Goal: Task Accomplishment & Management: Manage account settings

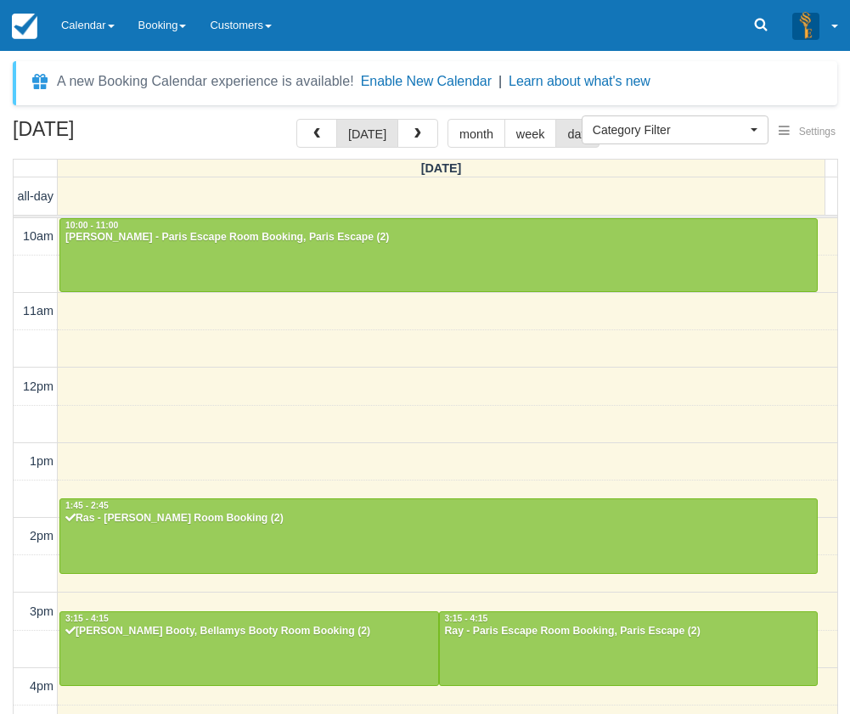
select select
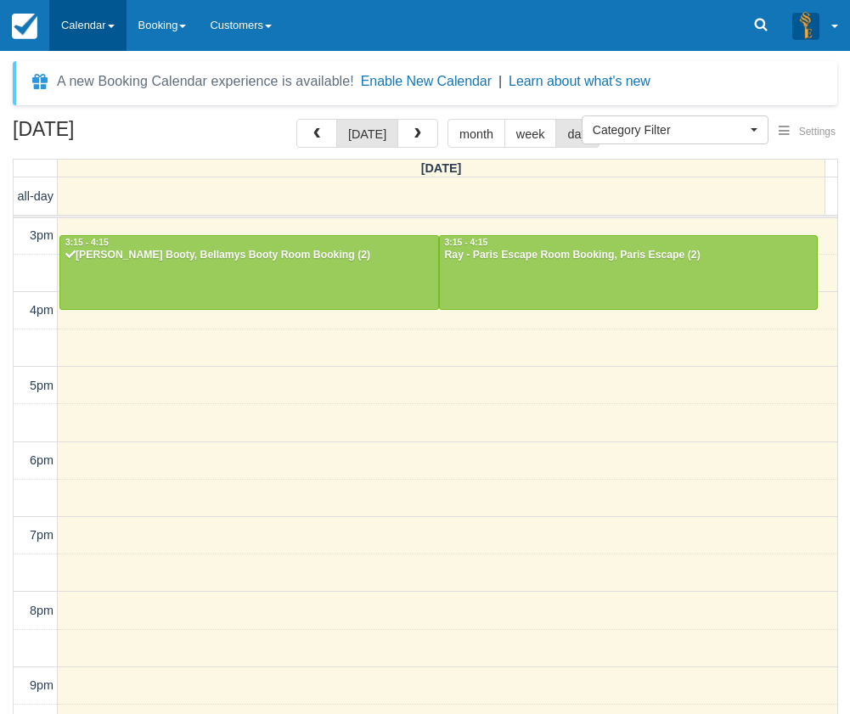
click at [97, 22] on link "Calendar" at bounding box center [87, 25] width 77 height 51
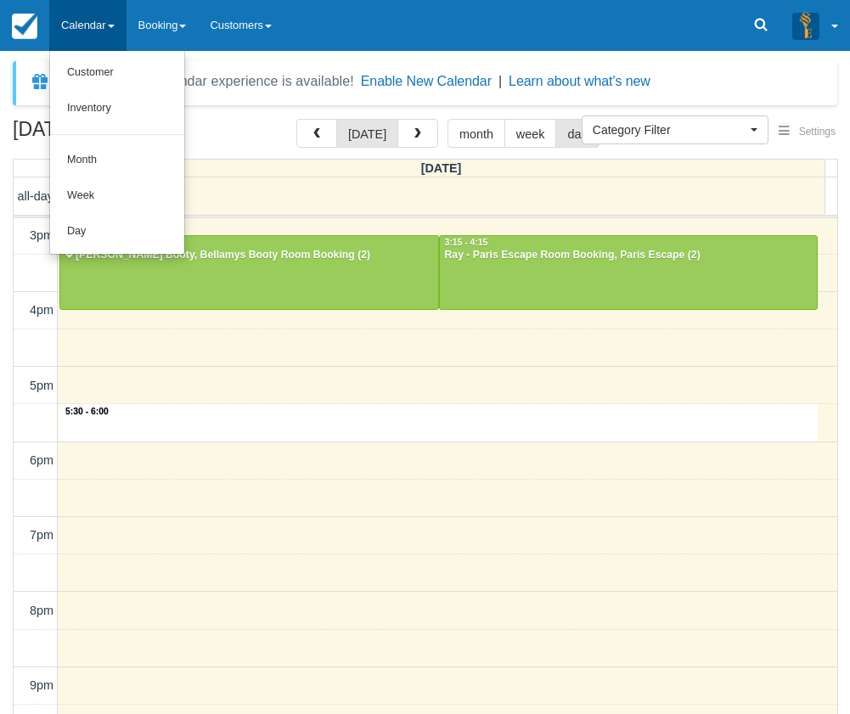
click at [436, 430] on div "10am 11am 12pm 1pm 2pm 3pm 4pm 5pm 6pm 7pm 8pm 9pm 10pm 5:30 - 6:00 10:00 - 11:…" at bounding box center [426, 310] width 824 height 937
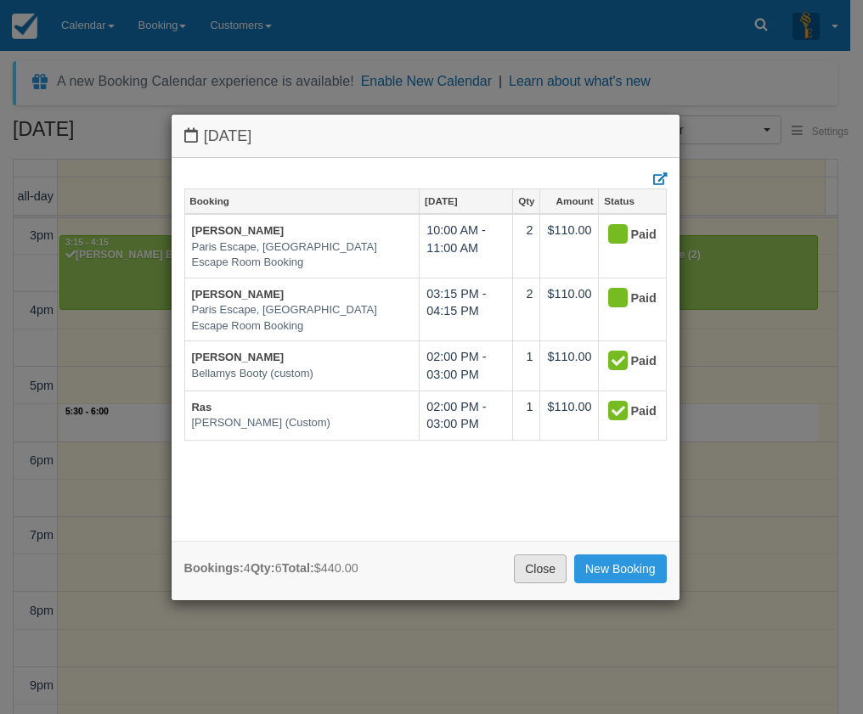
click at [538, 565] on link "Close" at bounding box center [540, 568] width 53 height 29
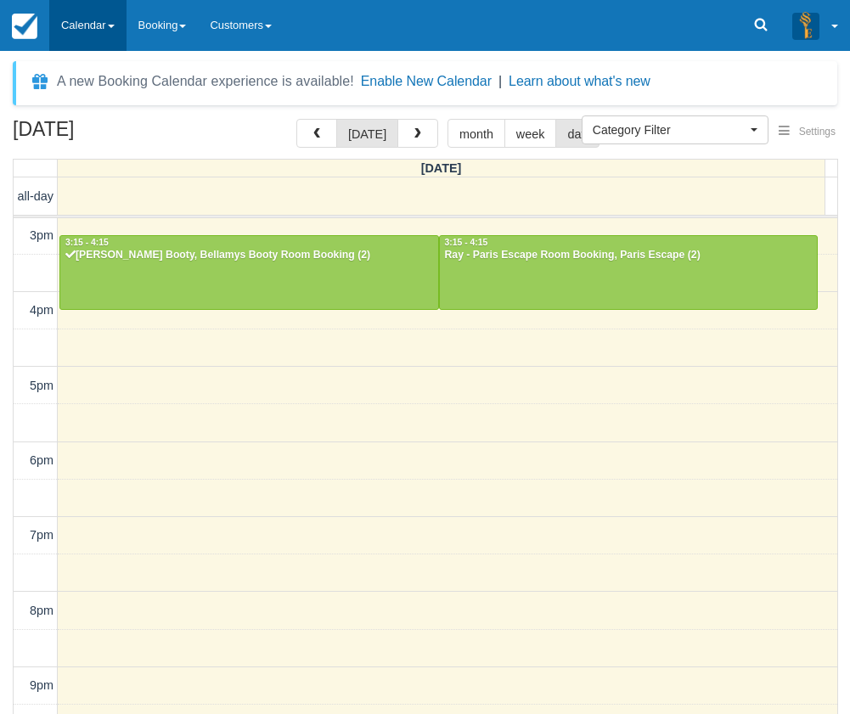
click at [74, 19] on link "Calendar" at bounding box center [87, 25] width 77 height 51
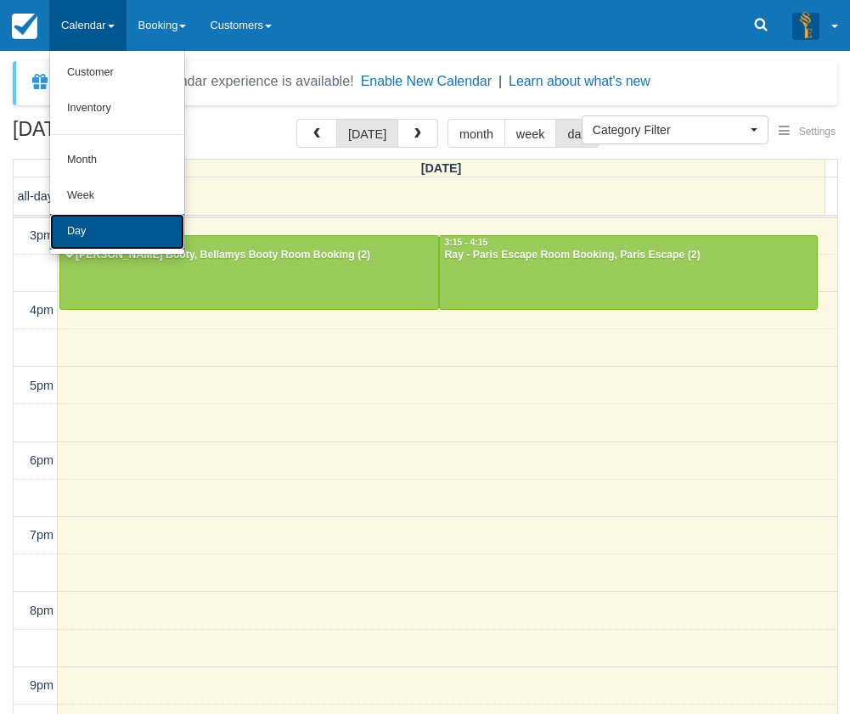
click at [132, 222] on link "Day" at bounding box center [117, 232] width 134 height 36
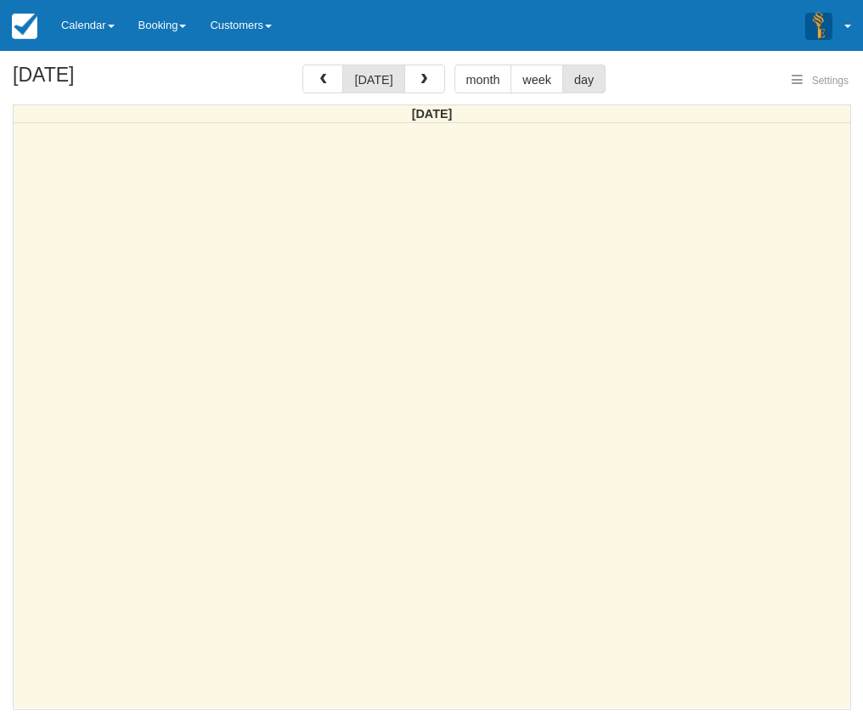
select select
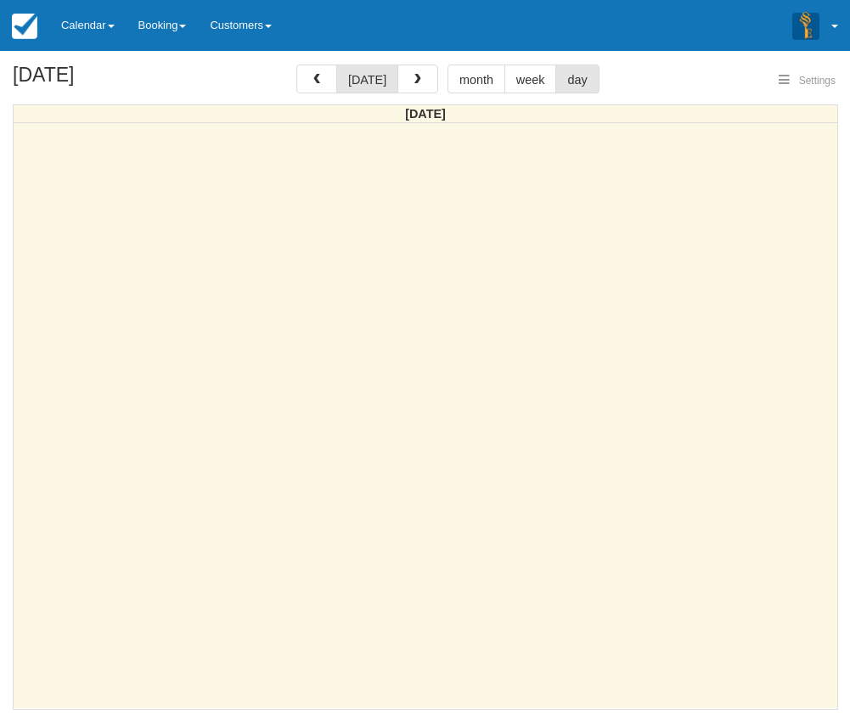
select select
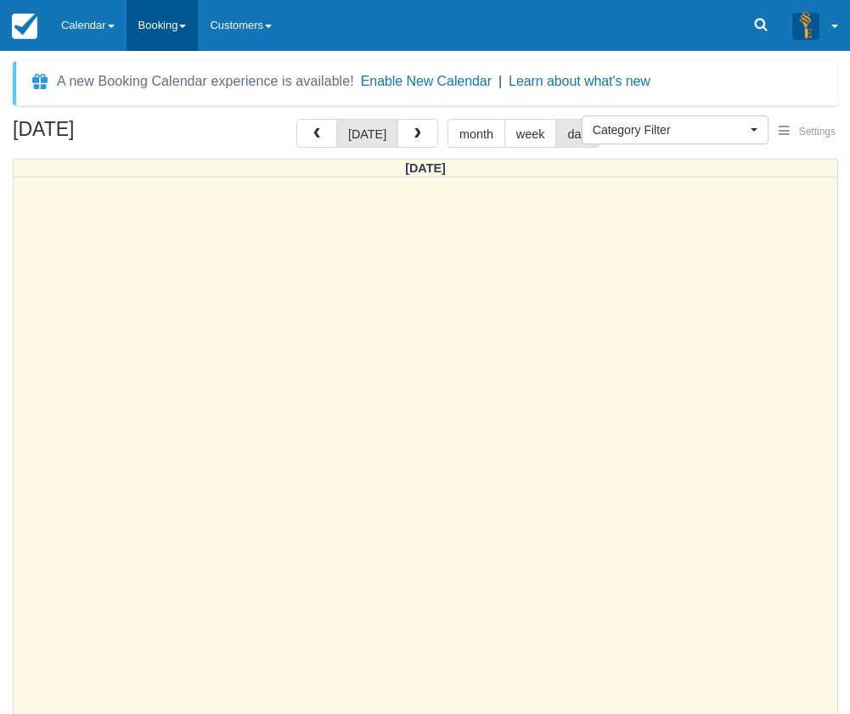
click at [154, 30] on link "Booking" at bounding box center [163, 25] width 72 height 51
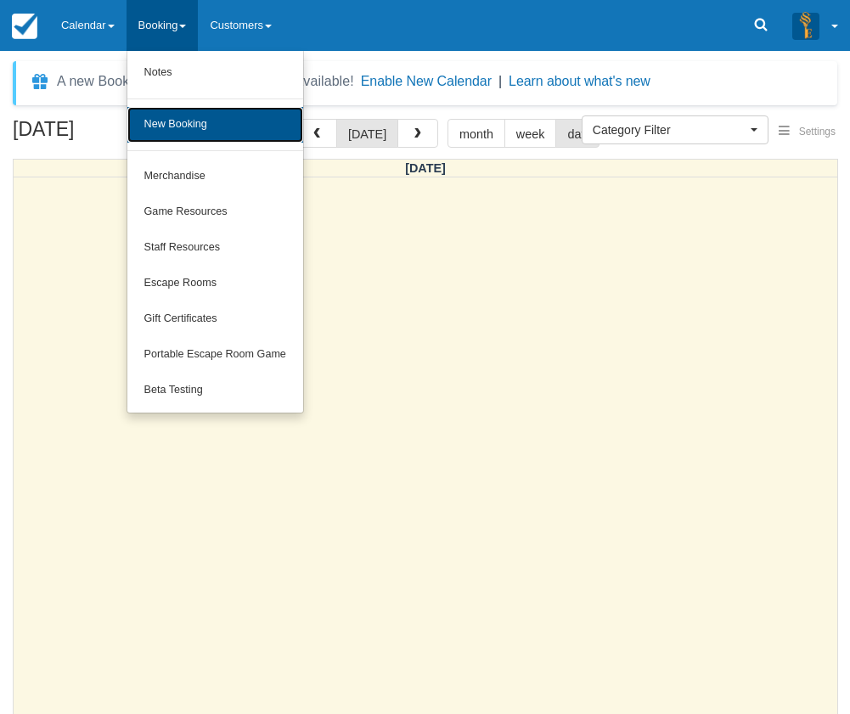
click at [183, 126] on link "New Booking" at bounding box center [215, 125] width 176 height 36
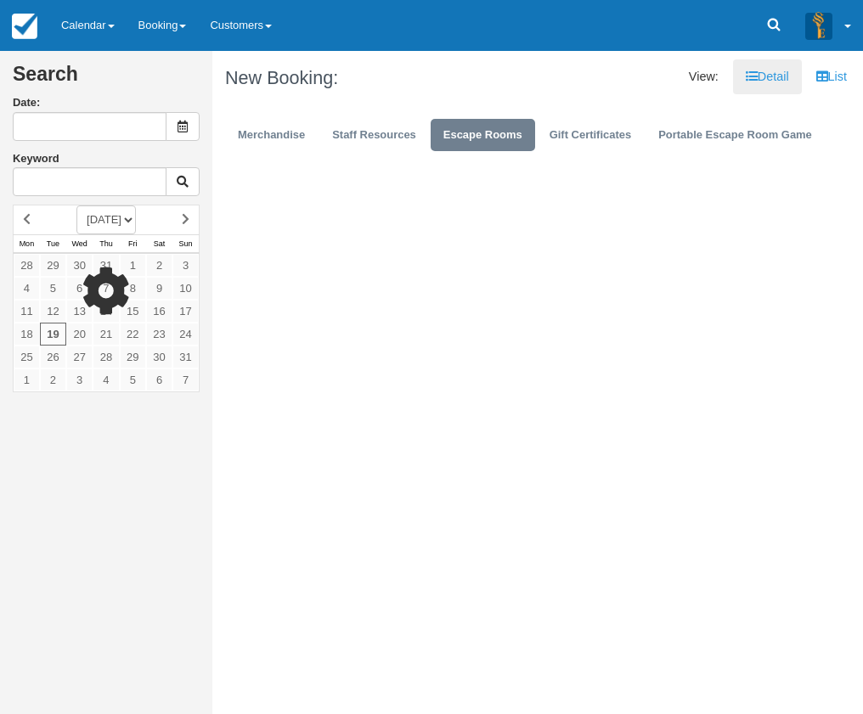
type input "19/08/2025"
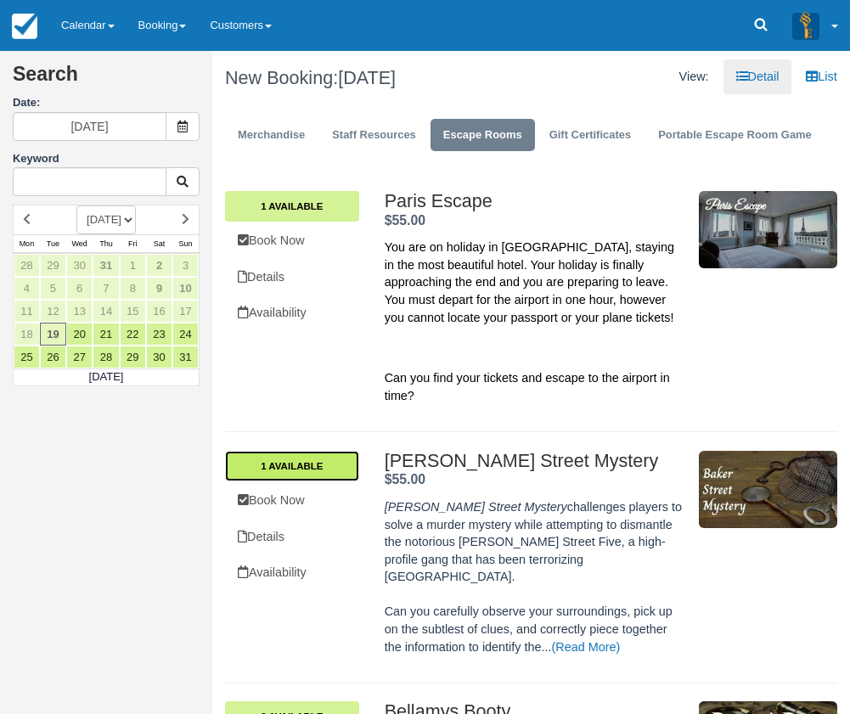
click at [323, 466] on link "1 Available" at bounding box center [292, 466] width 134 height 31
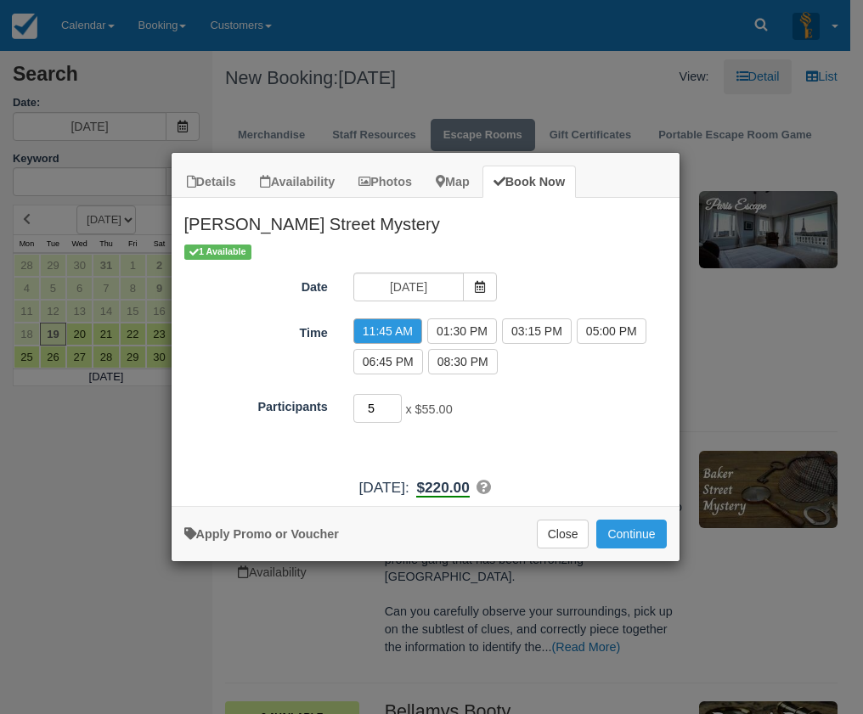
type input "5"
click at [393, 405] on input "5" at bounding box center [377, 408] width 49 height 29
click at [637, 528] on button "Continue" at bounding box center [631, 534] width 70 height 29
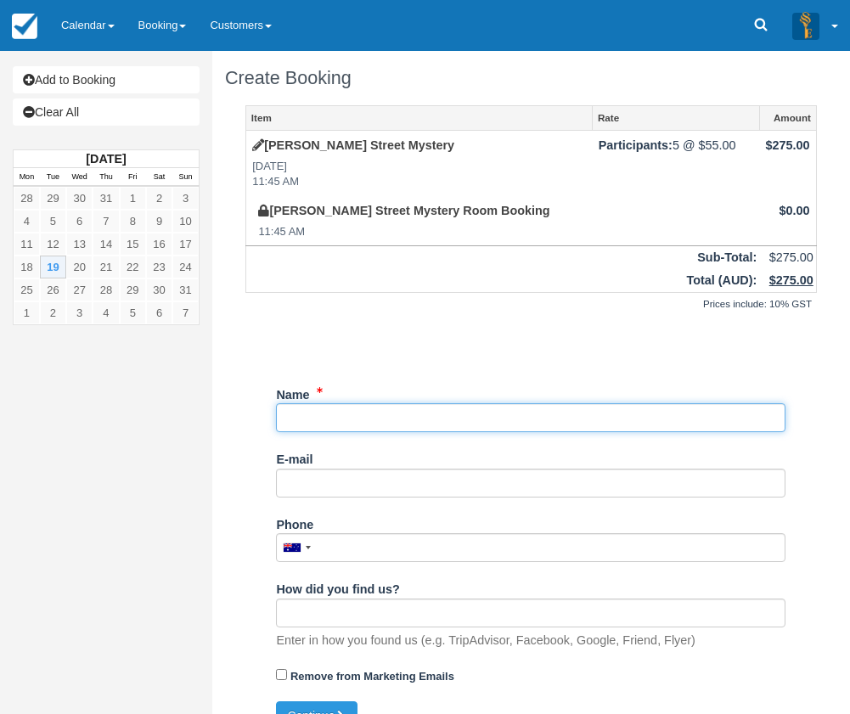
click at [380, 417] on input "Name" at bounding box center [530, 417] width 509 height 29
type input "[PERSON_NAME]"
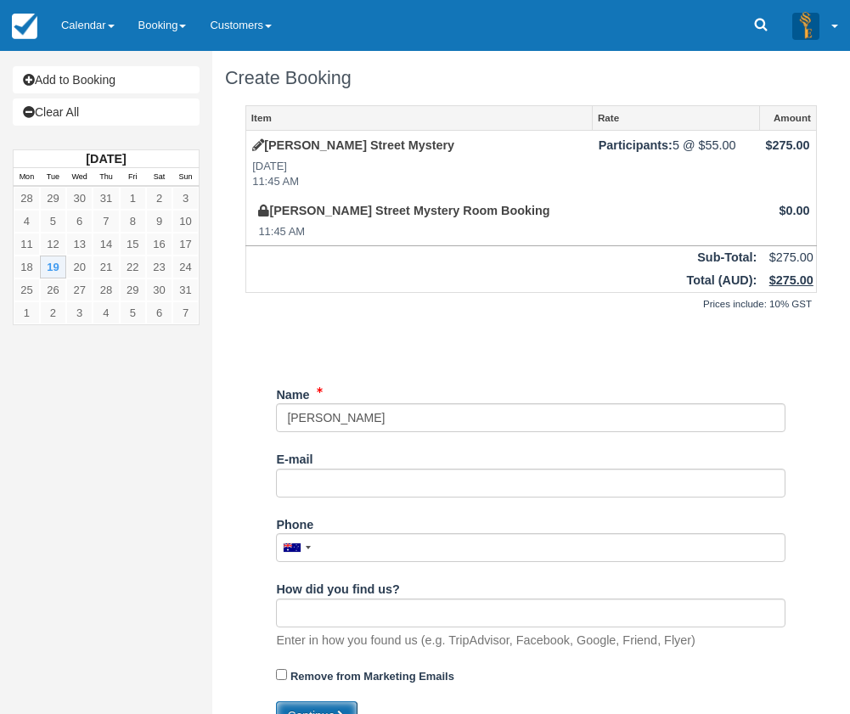
click at [333, 704] on button "Continue" at bounding box center [317, 715] width 82 height 29
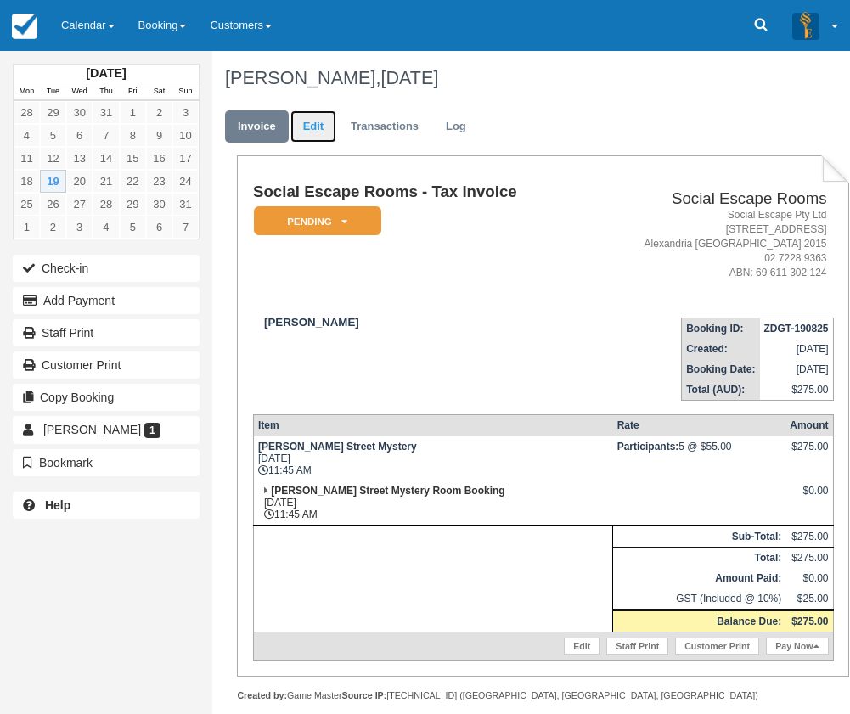
click at [319, 126] on link "Edit" at bounding box center [313, 126] width 46 height 33
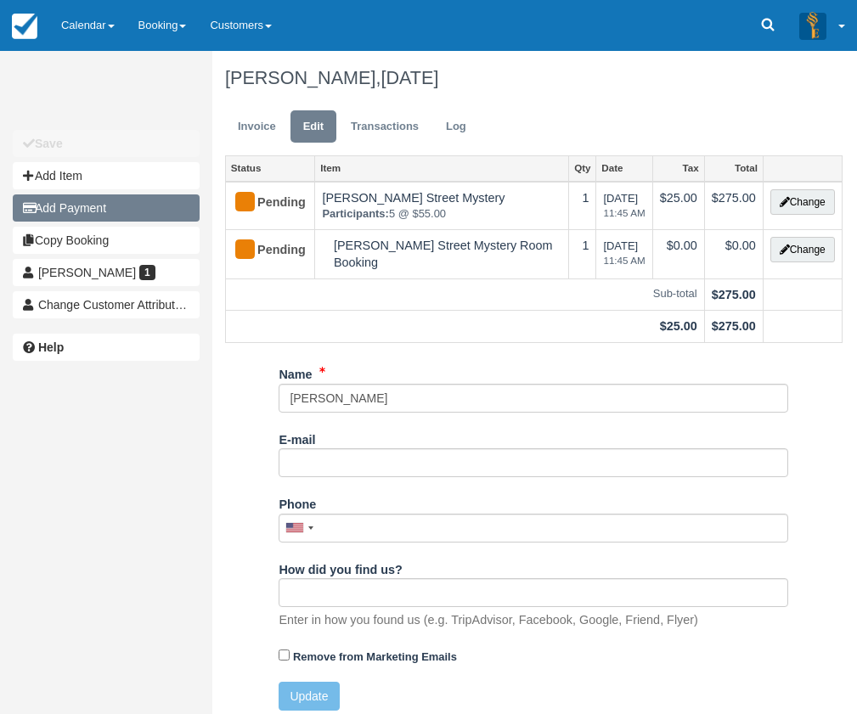
click at [163, 212] on button "Add Payment" at bounding box center [106, 207] width 187 height 27
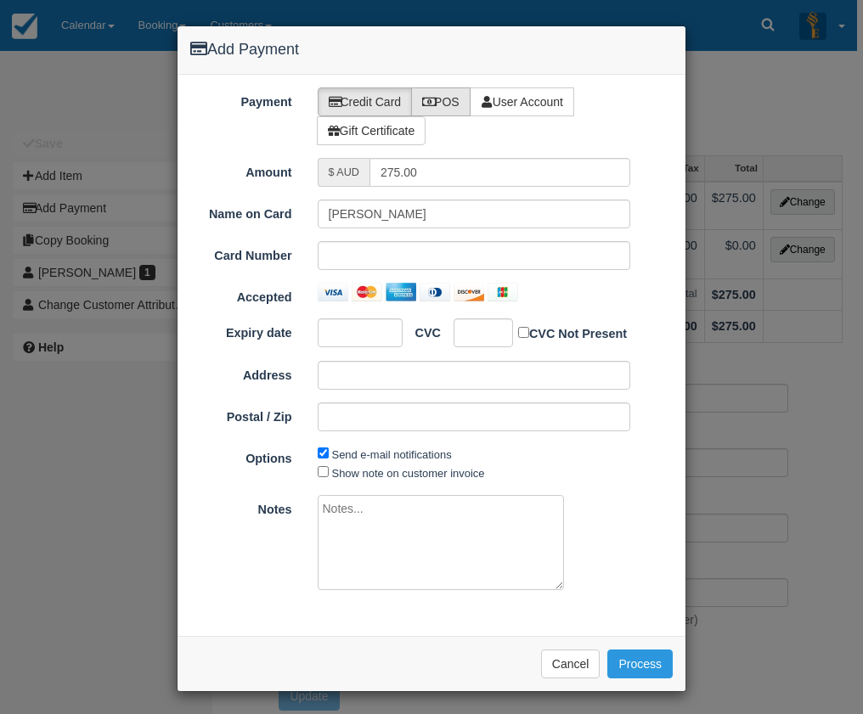
click at [443, 97] on label "POS" at bounding box center [440, 101] width 59 height 29
radio input "true"
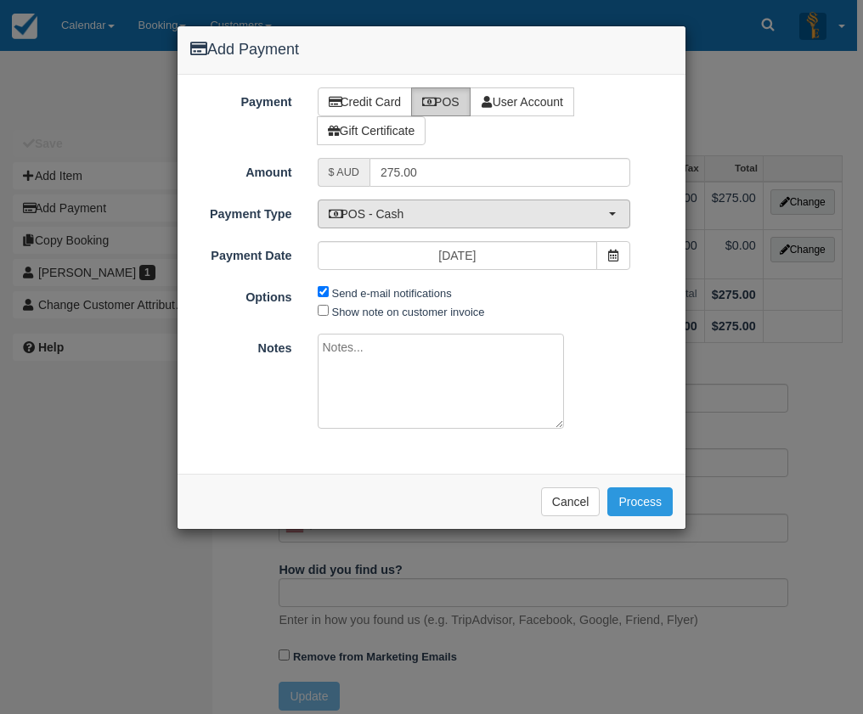
click at [425, 212] on span "POS - Cash" at bounding box center [469, 213] width 280 height 17
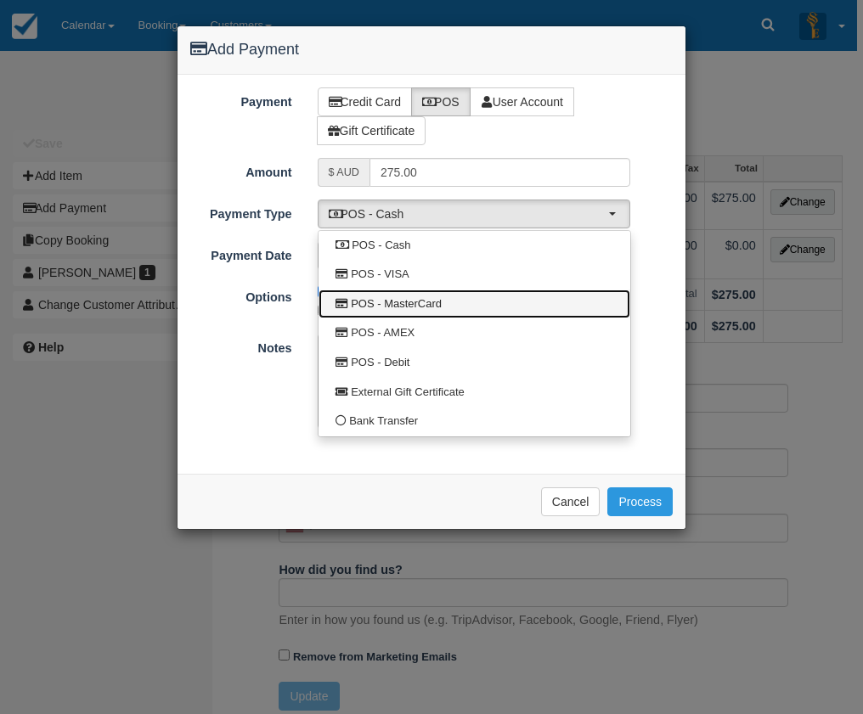
click at [445, 303] on link "POS - MasterCard" at bounding box center [474, 305] width 312 height 30
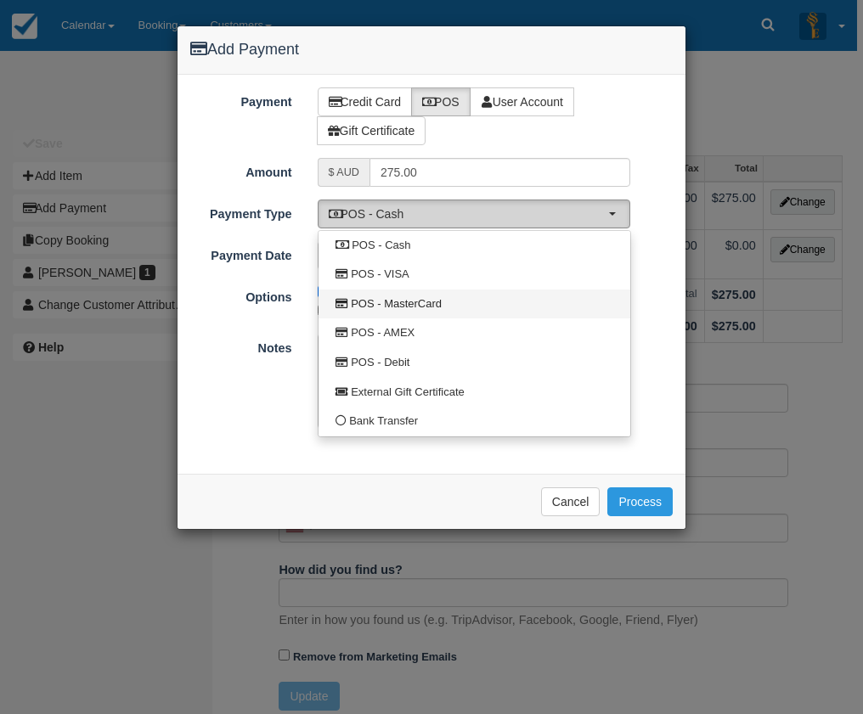
select select "MC"
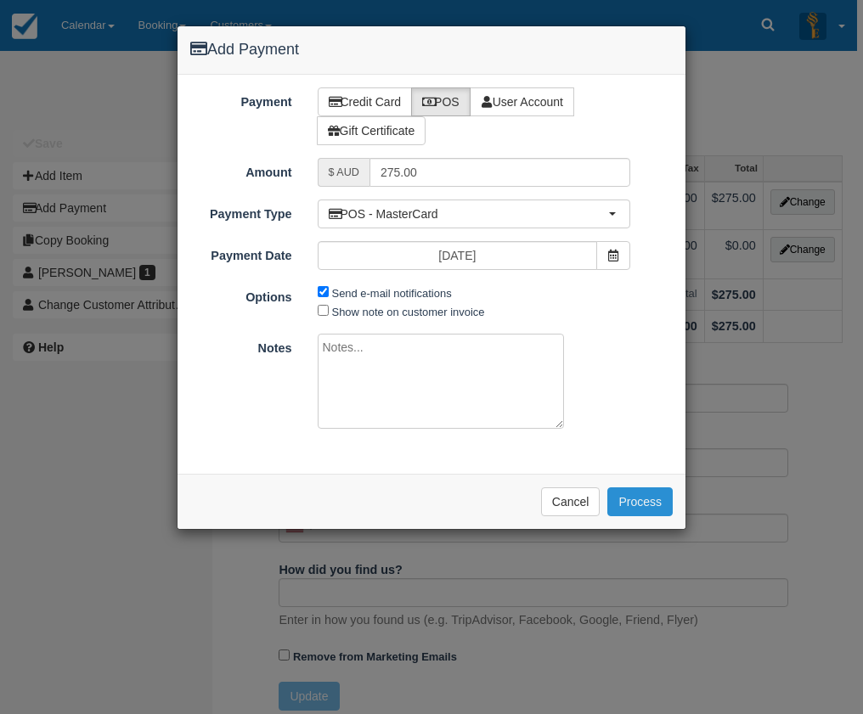
click at [649, 512] on button "Process" at bounding box center [639, 501] width 65 height 29
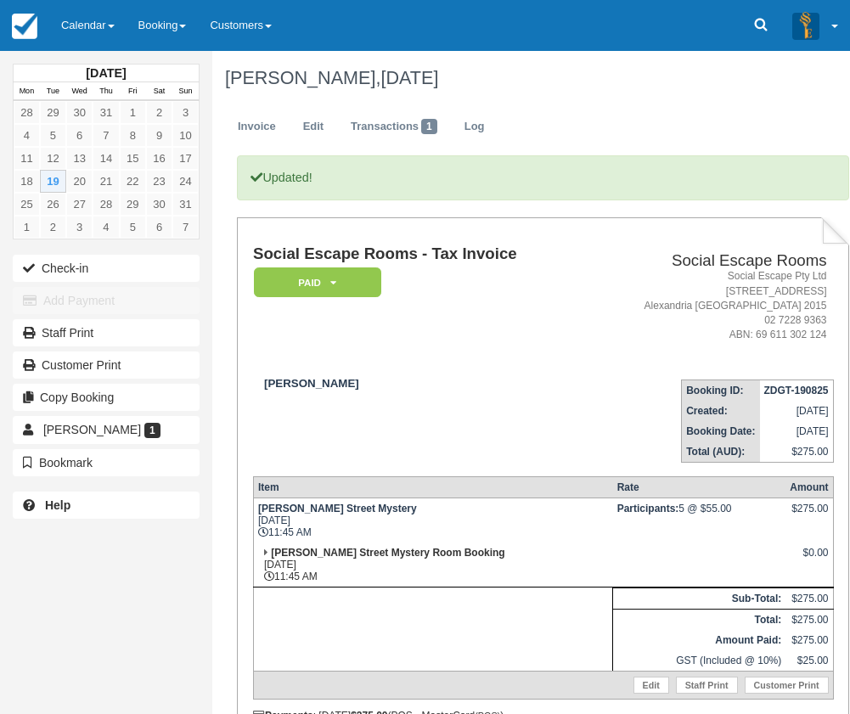
click at [195, 557] on div "August 2025 Mon Tue Wed Thu Fri Sat Sun 28 29 30 31 1 2 3 4 5 6 7 8 9 10 11 12 …" at bounding box center [106, 357] width 212 height 714
click at [106, 23] on link "Calendar" at bounding box center [87, 25] width 77 height 51
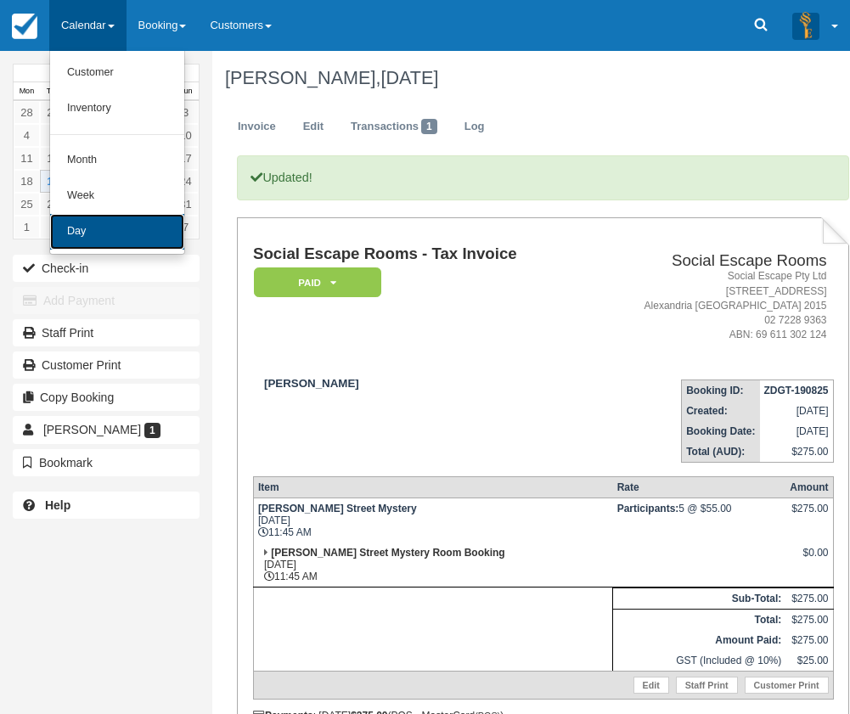
click at [88, 228] on link "Day" at bounding box center [117, 232] width 134 height 36
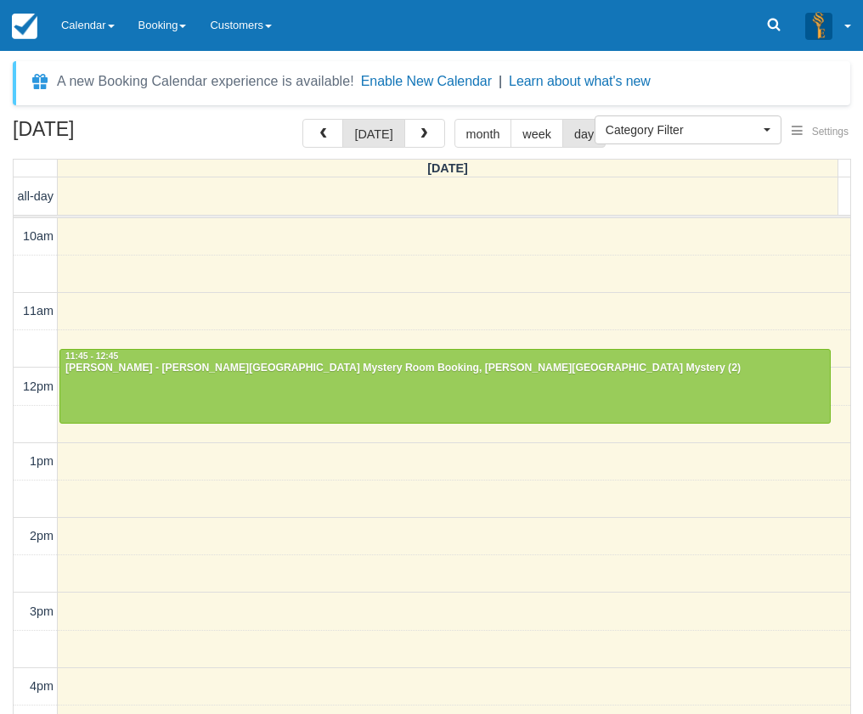
select select
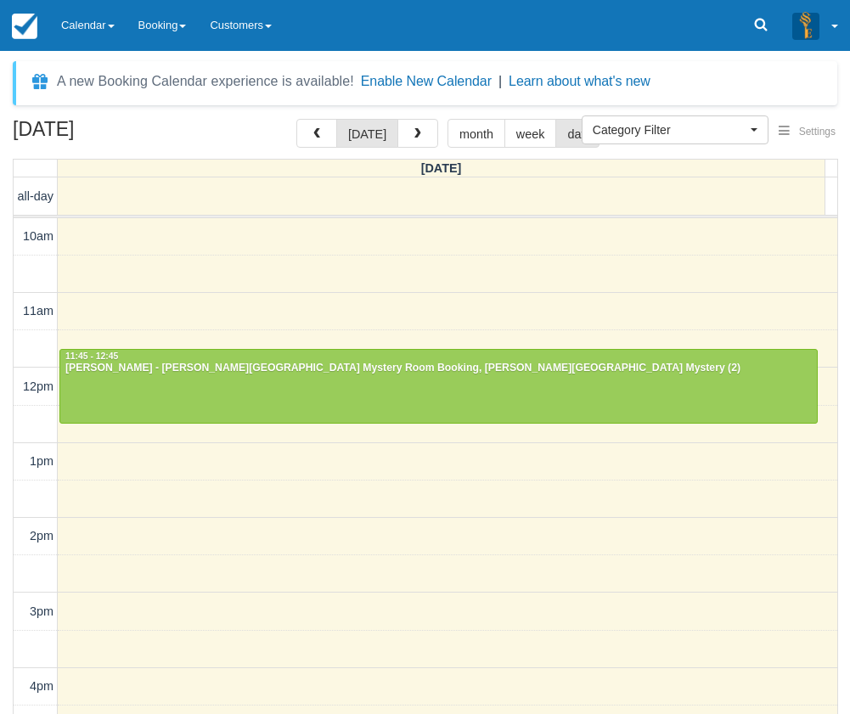
scroll to position [76, 0]
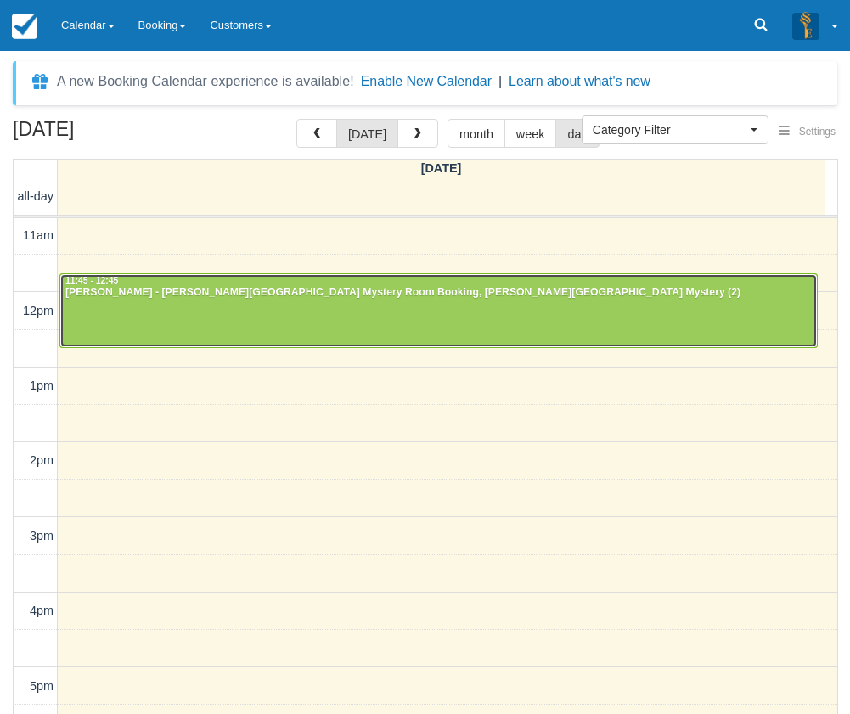
click at [144, 319] on div at bounding box center [438, 310] width 756 height 73
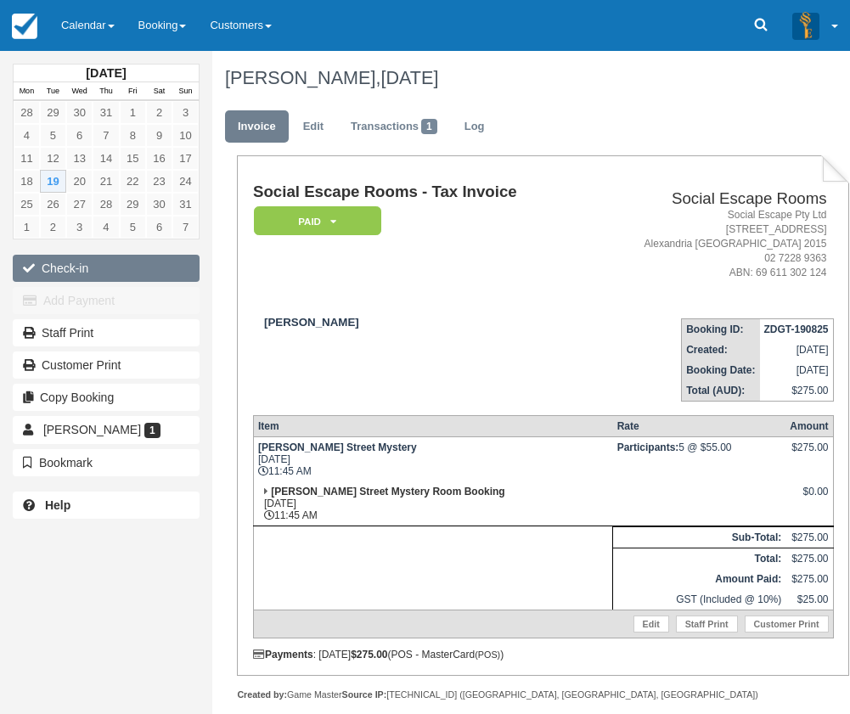
click at [60, 264] on button "Check-in" at bounding box center [106, 268] width 187 height 27
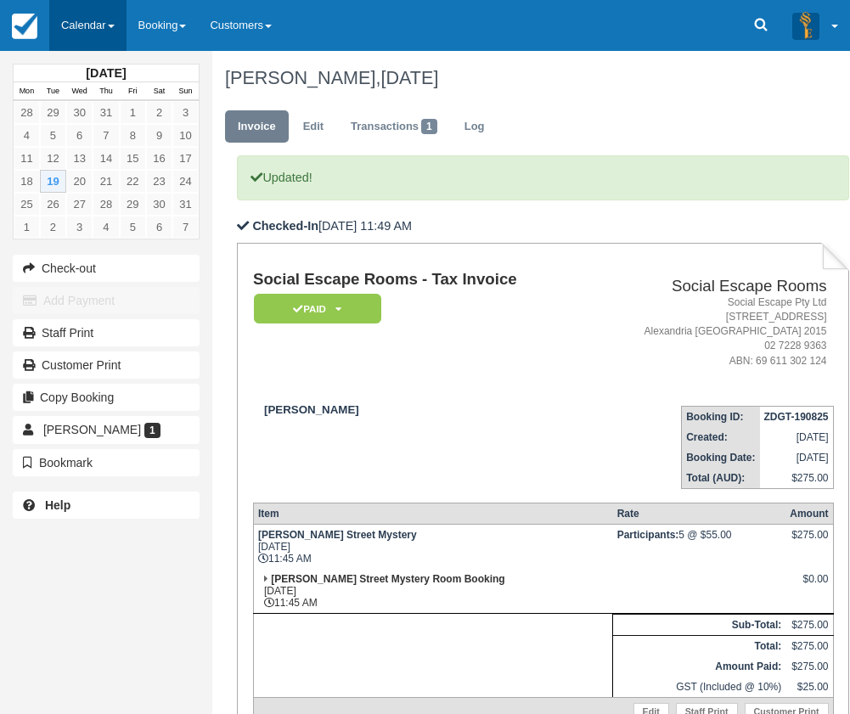
click at [83, 23] on link "Calendar" at bounding box center [87, 25] width 77 height 51
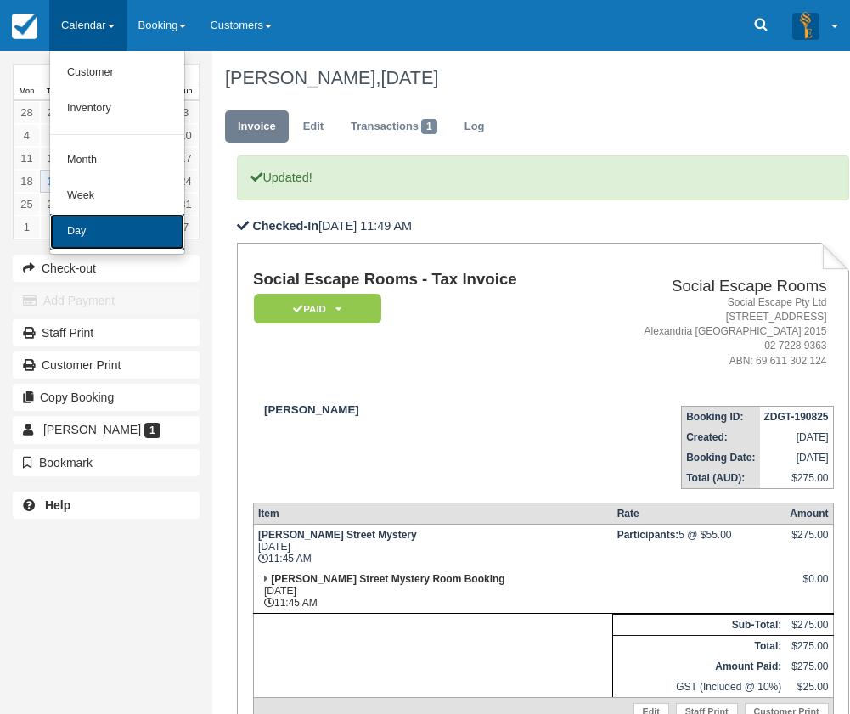
click at [78, 222] on link "Day" at bounding box center [117, 232] width 134 height 36
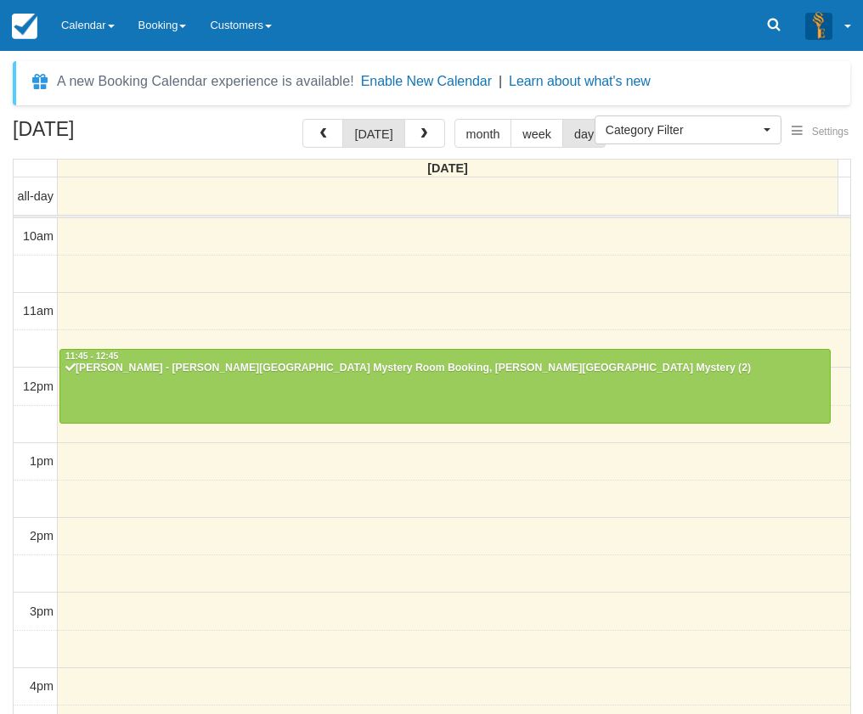
select select
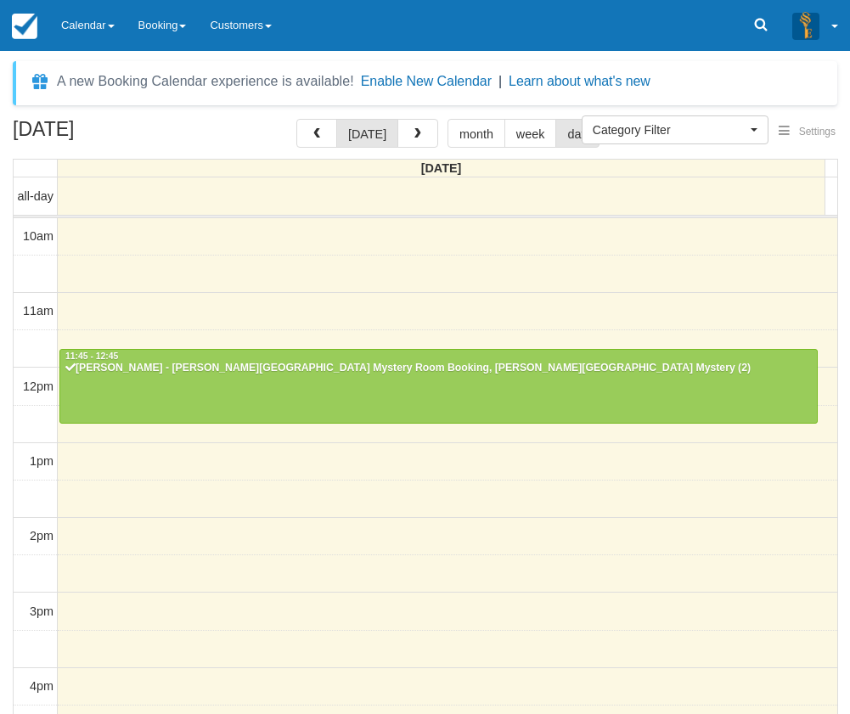
scroll to position [76, 0]
